Goal: Transaction & Acquisition: Purchase product/service

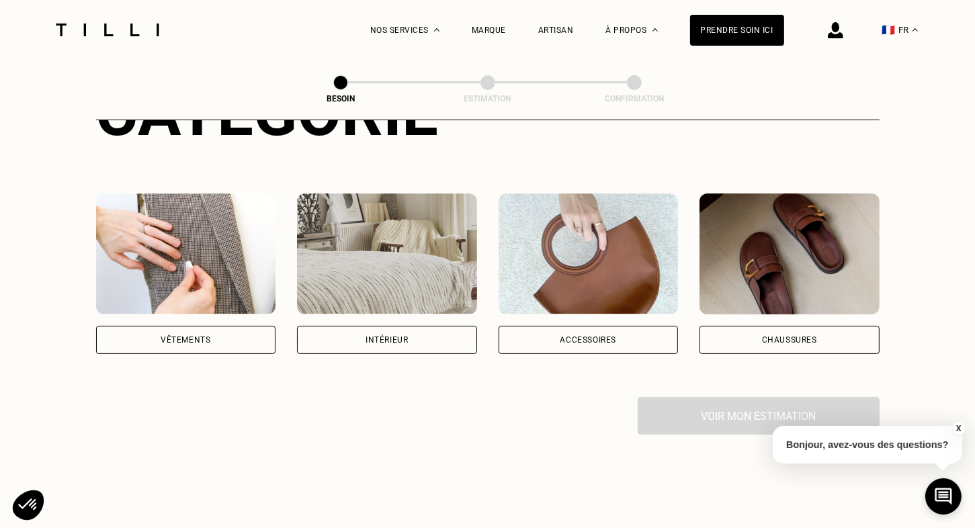
scroll to position [210, 0]
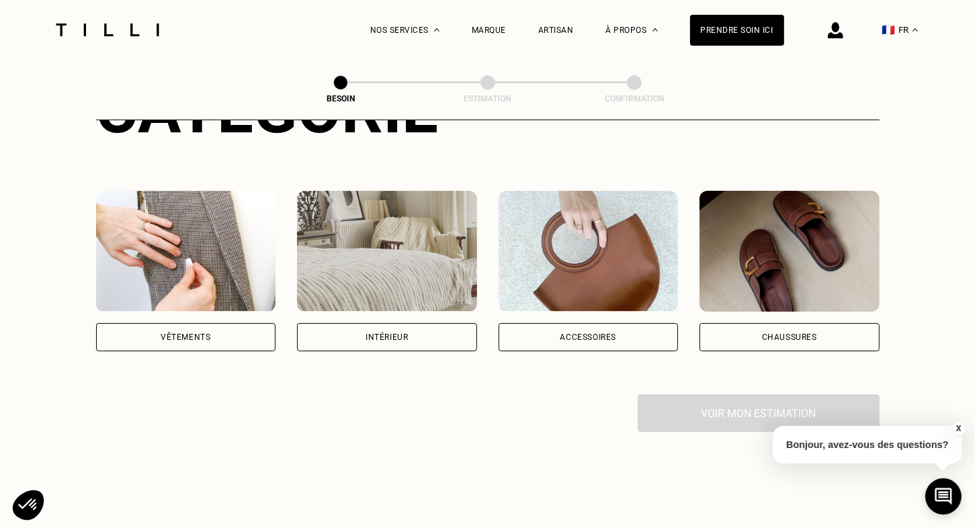
click at [195, 333] on div "Vêtements" at bounding box center [186, 337] width 50 height 8
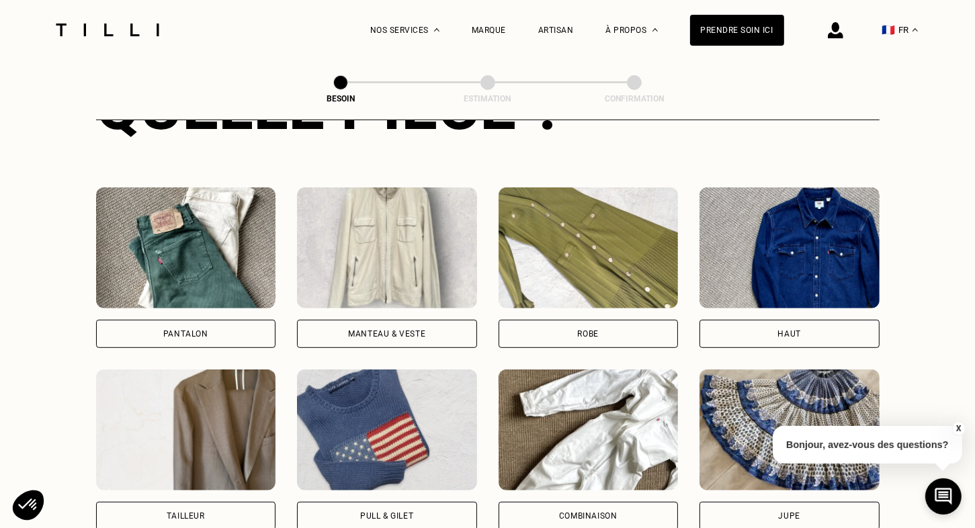
scroll to position [580, 0]
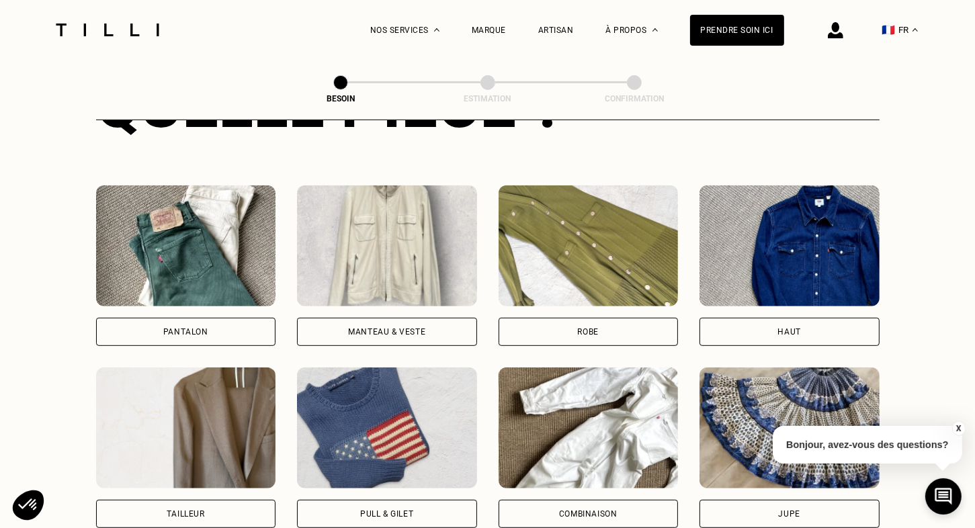
click at [355, 500] on div "Pull & gilet" at bounding box center [387, 514] width 180 height 28
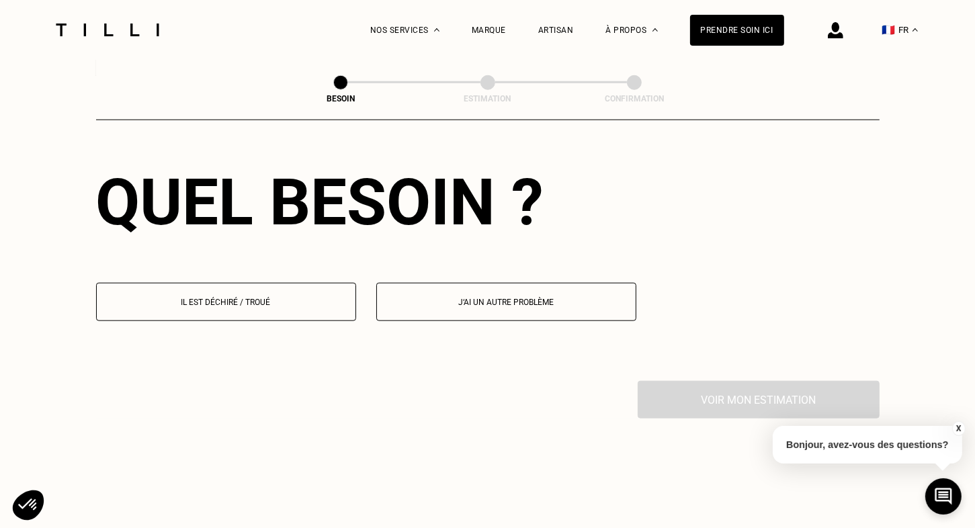
scroll to position [1207, 0]
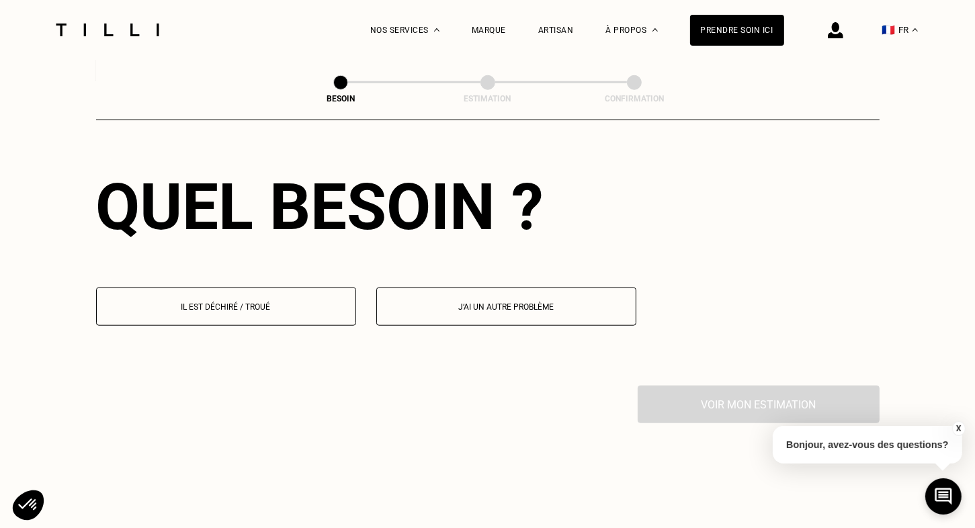
click at [256, 302] on p "Il est déchiré / troué" at bounding box center [225, 306] width 245 height 9
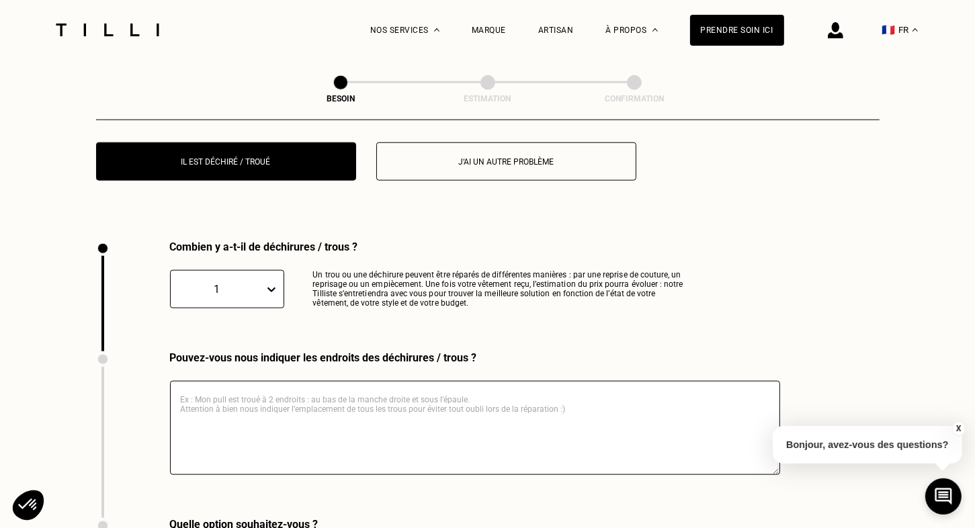
scroll to position [1430, 0]
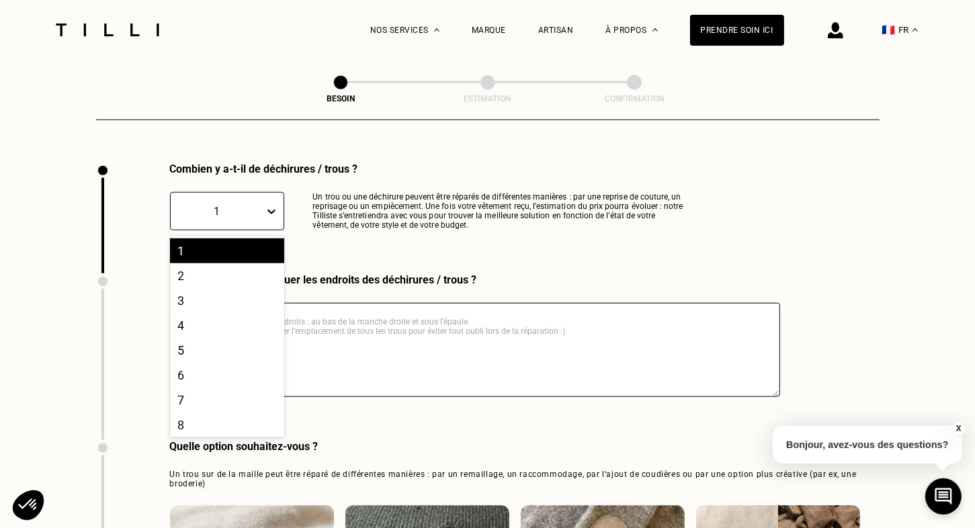
click at [270, 205] on icon at bounding box center [271, 211] width 13 height 13
click at [175, 289] on div "3" at bounding box center [227, 300] width 114 height 25
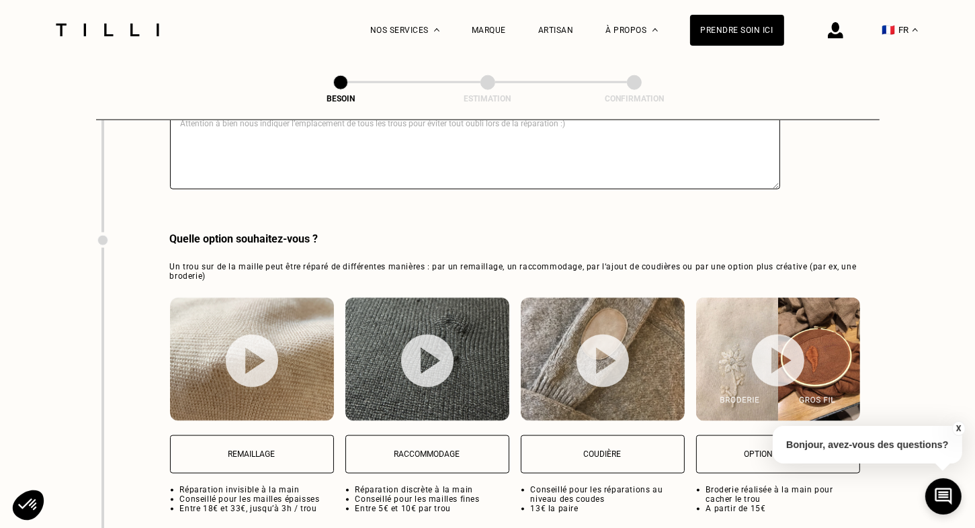
scroll to position [1643, 0]
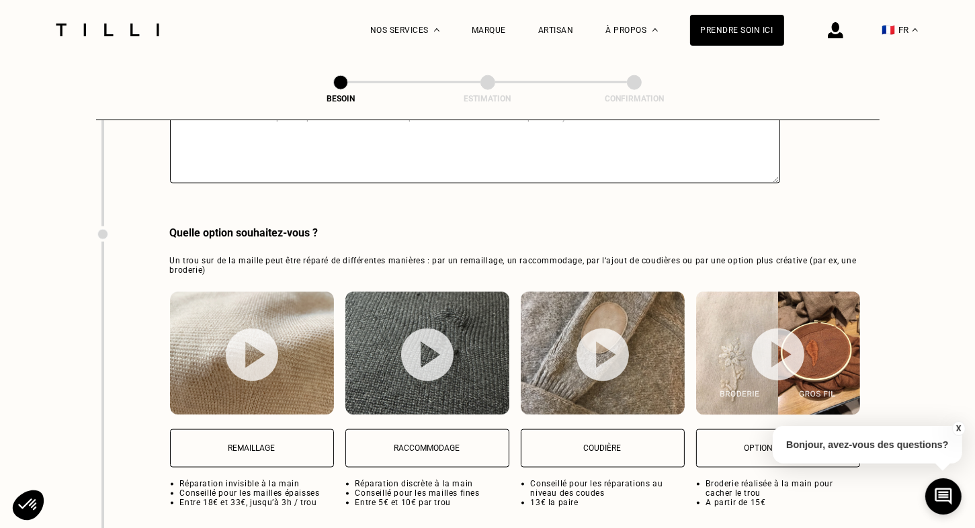
click at [246, 347] on img at bounding box center [252, 355] width 52 height 53
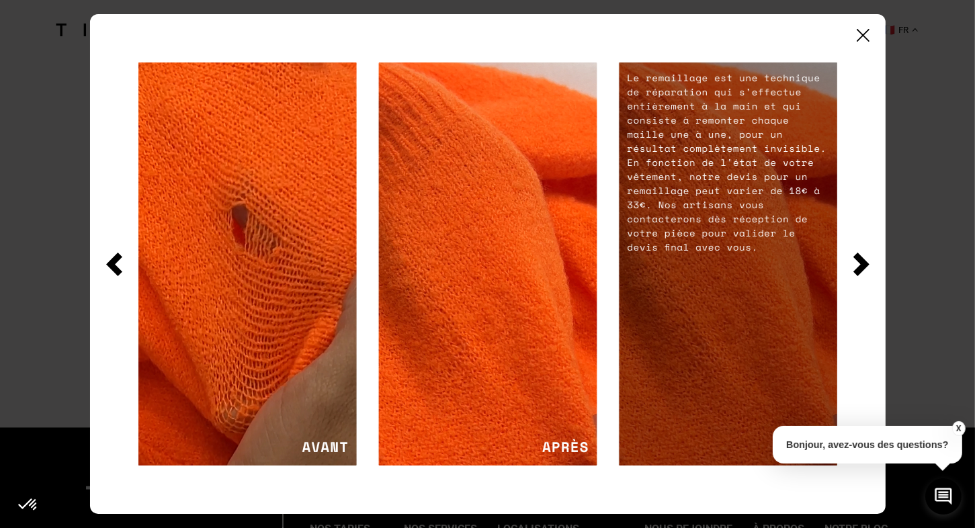
scroll to position [2292, 0]
click at [861, 262] on img at bounding box center [861, 265] width 16 height 24
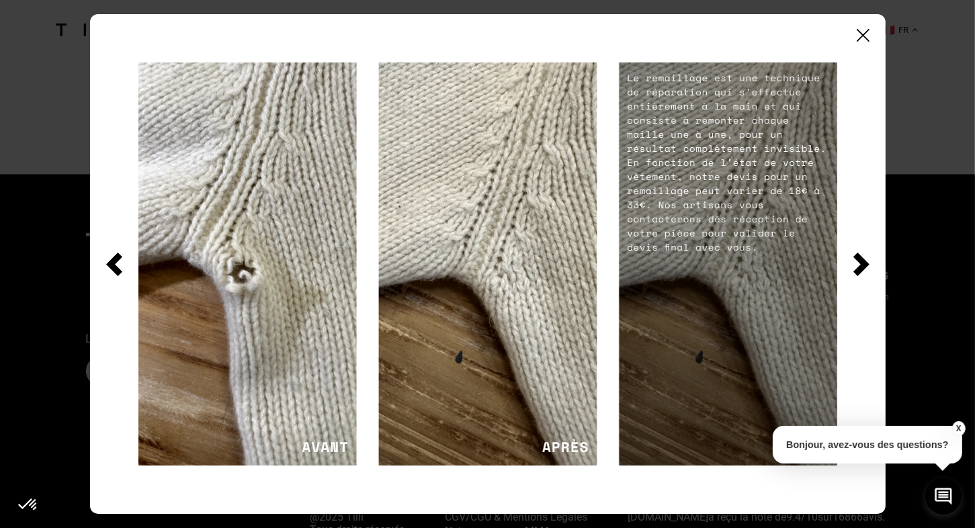
scroll to position [2546, 0]
click at [861, 262] on img at bounding box center [861, 265] width 16 height 24
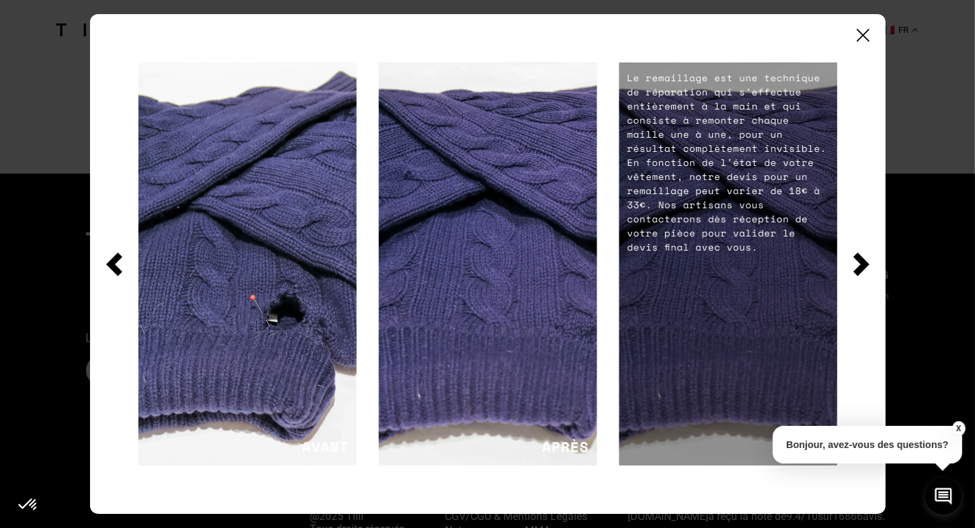
click at [857, 29] on img at bounding box center [863, 35] width 13 height 13
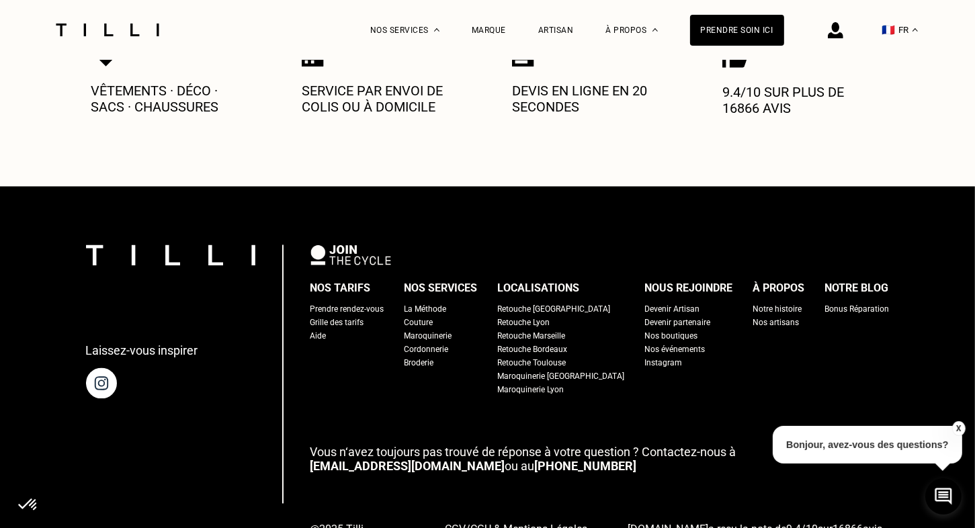
scroll to position [2532, 0]
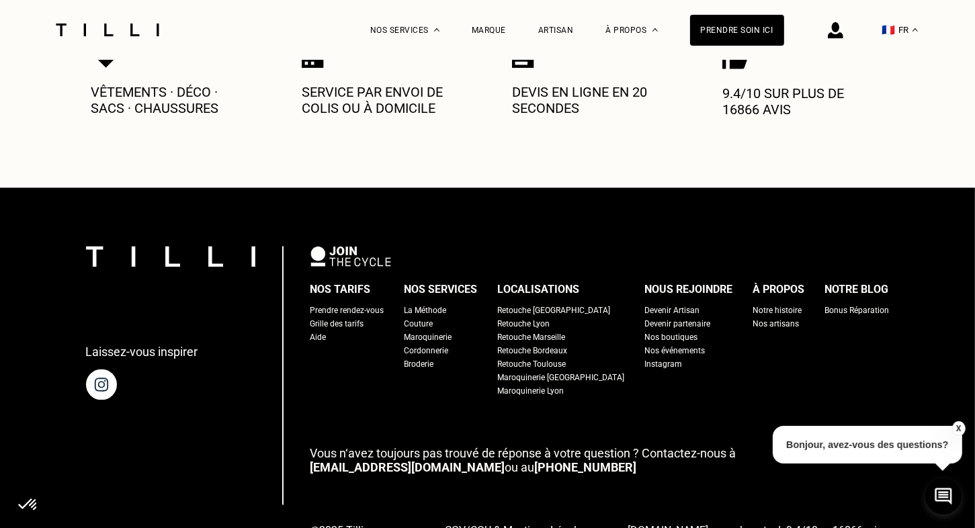
click at [562, 84] on p "Devis en ligne en 20 secondes" at bounding box center [592, 100] width 161 height 32
